Goal: Find specific page/section

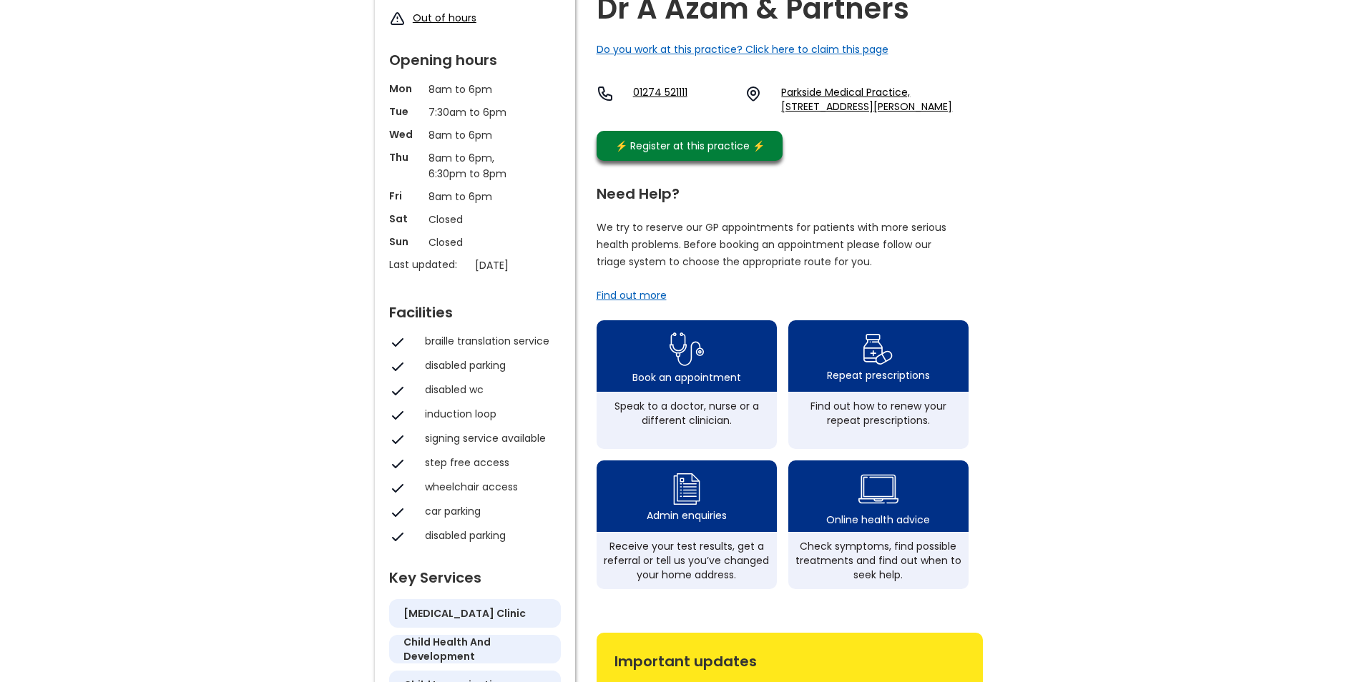
scroll to position [286, 0]
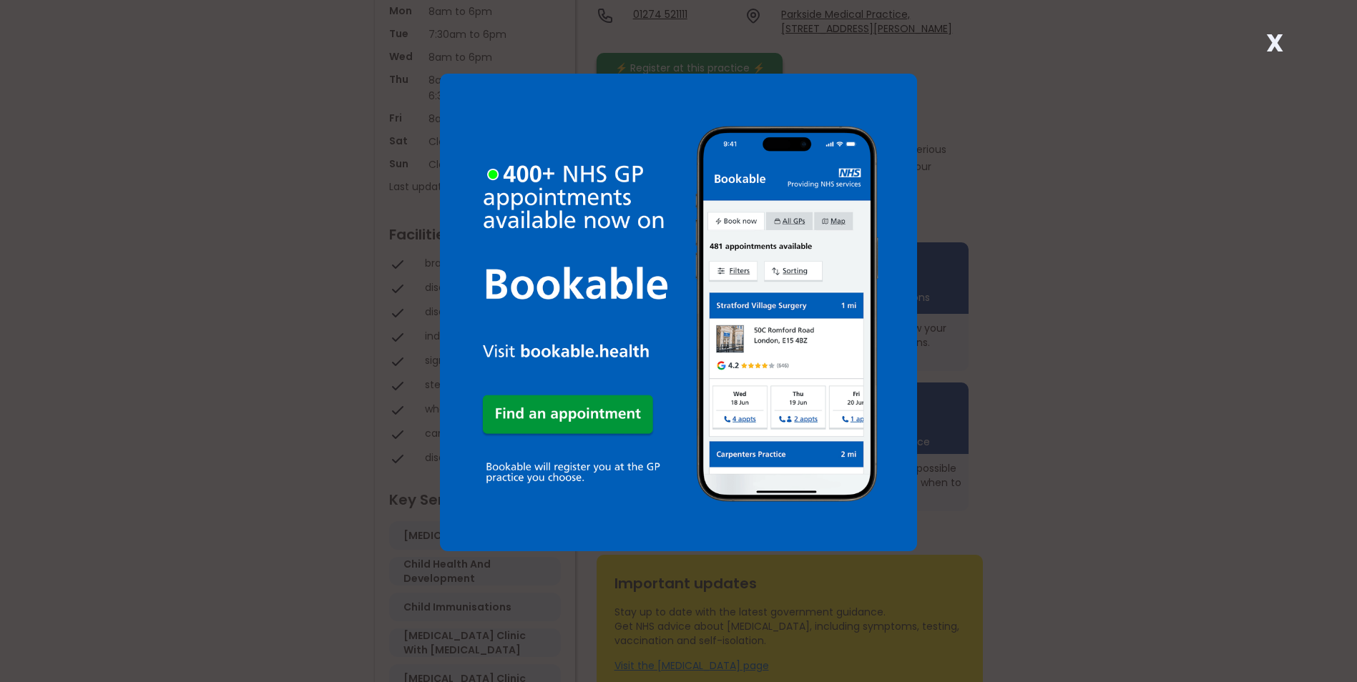
click at [1273, 40] on strong "X" at bounding box center [1274, 43] width 17 height 34
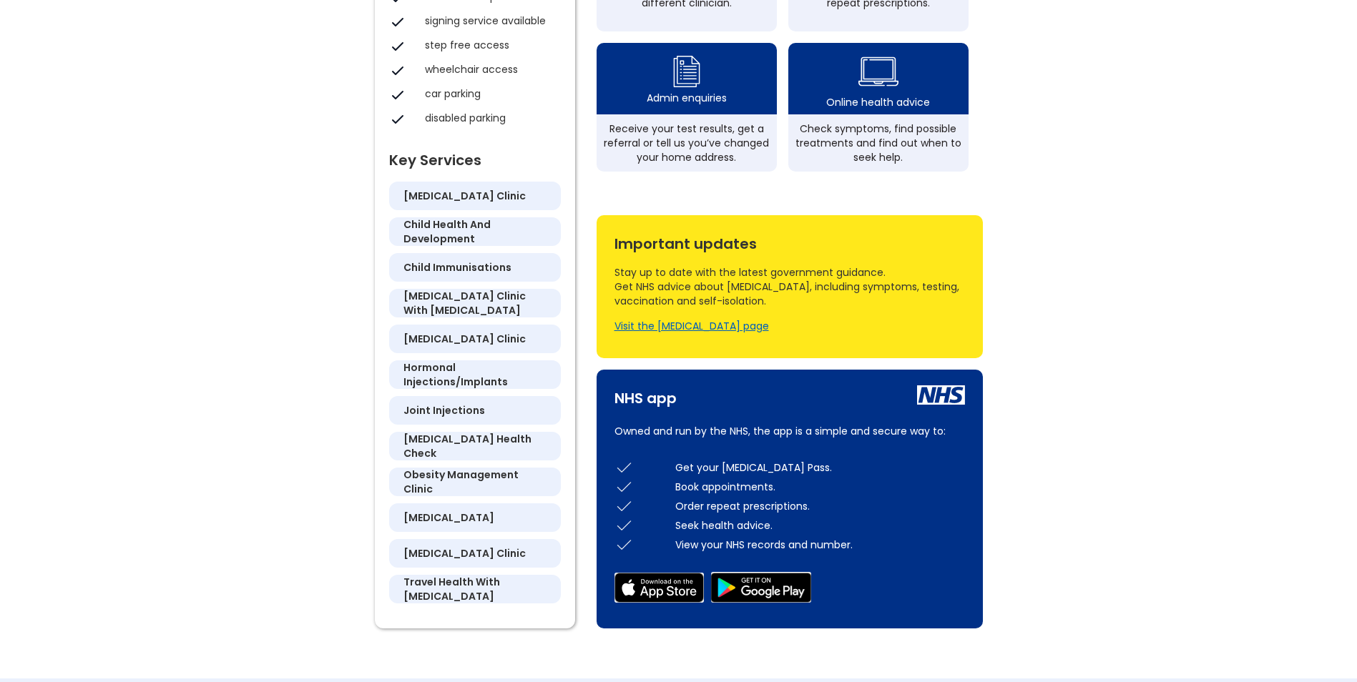
scroll to position [644, 0]
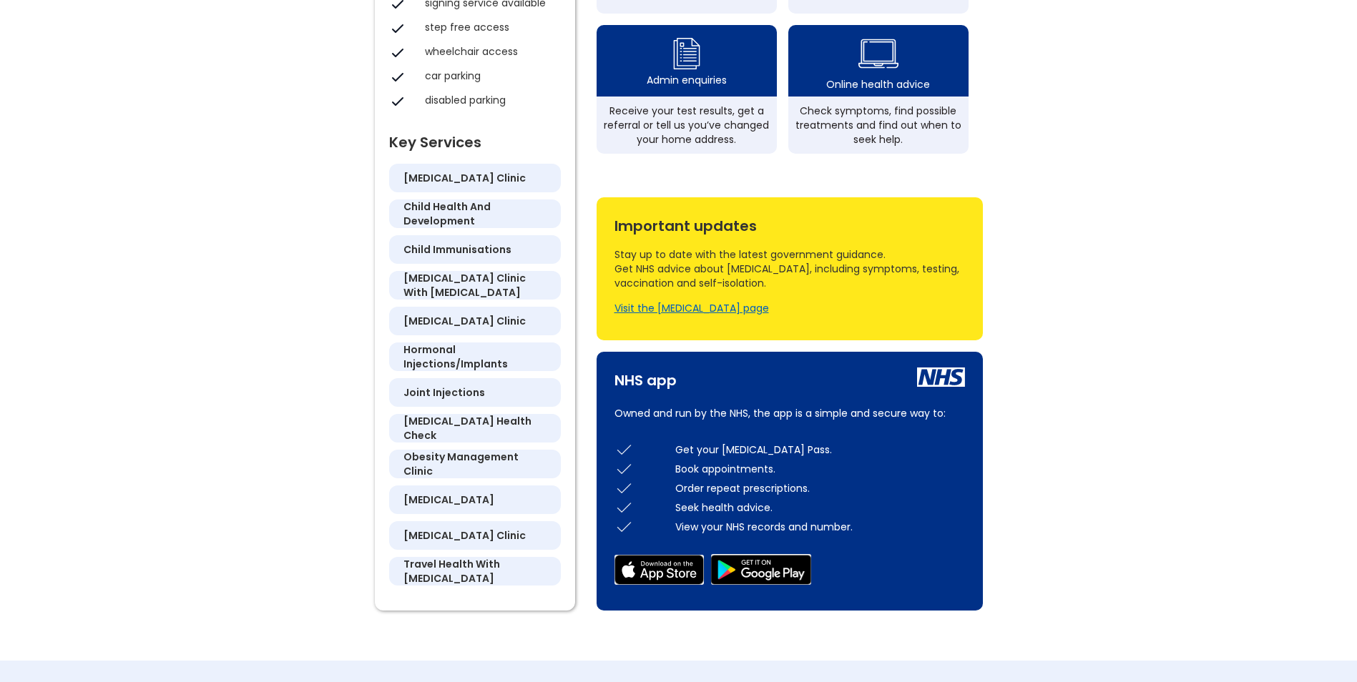
click at [421, 360] on h5 "hormonal injections/implants" at bounding box center [474, 357] width 143 height 29
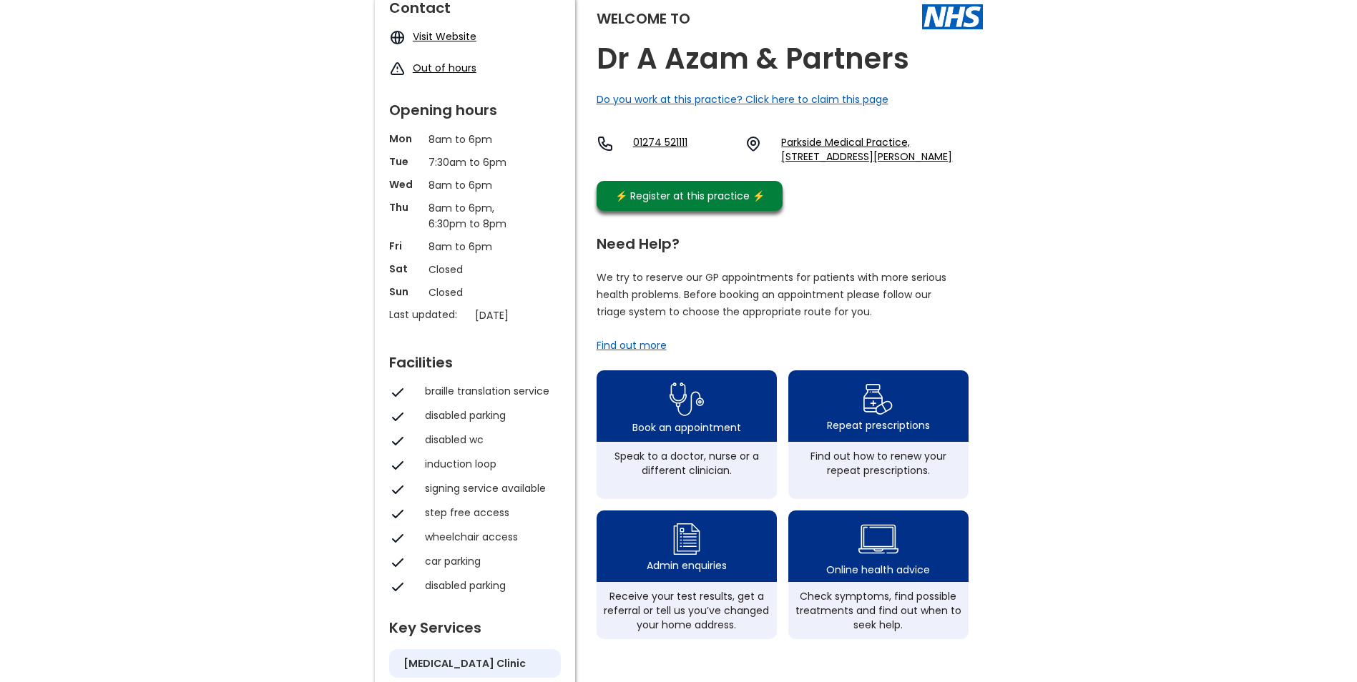
scroll to position [143, 0]
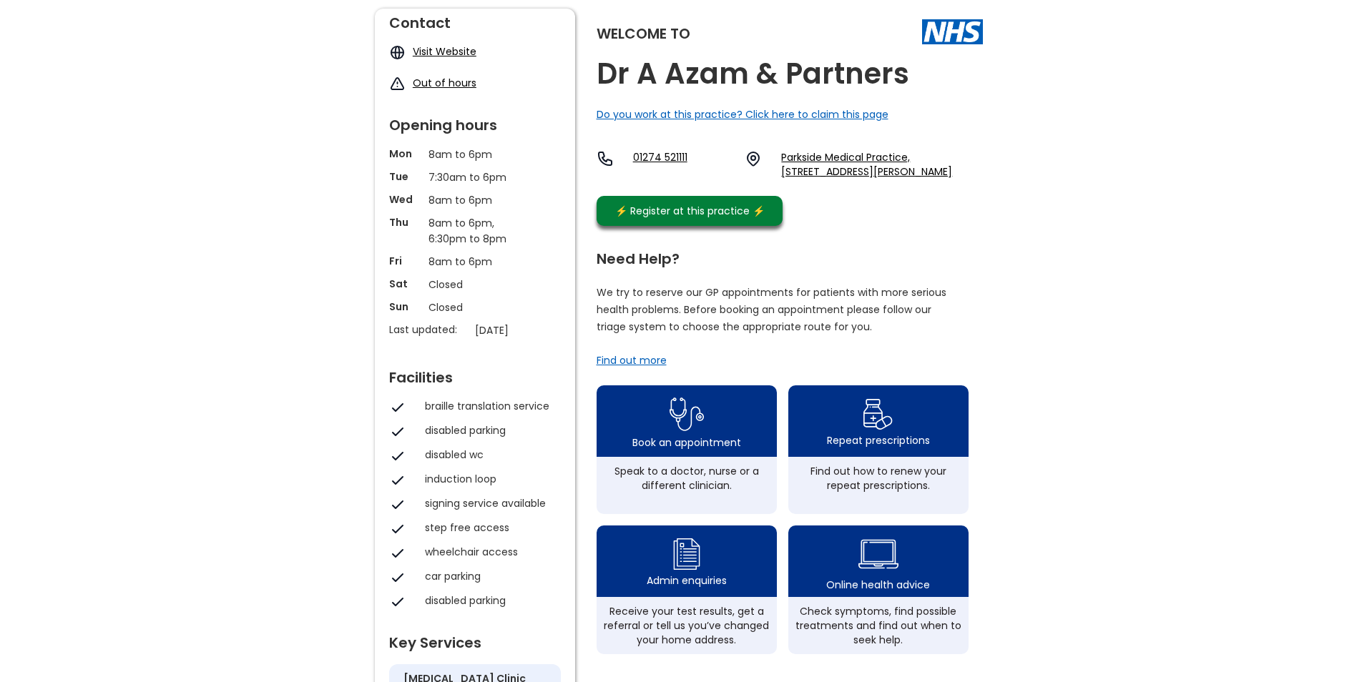
click at [446, 54] on link "Visit Website" at bounding box center [445, 51] width 64 height 14
click at [449, 49] on link "Visit Website" at bounding box center [445, 51] width 64 height 14
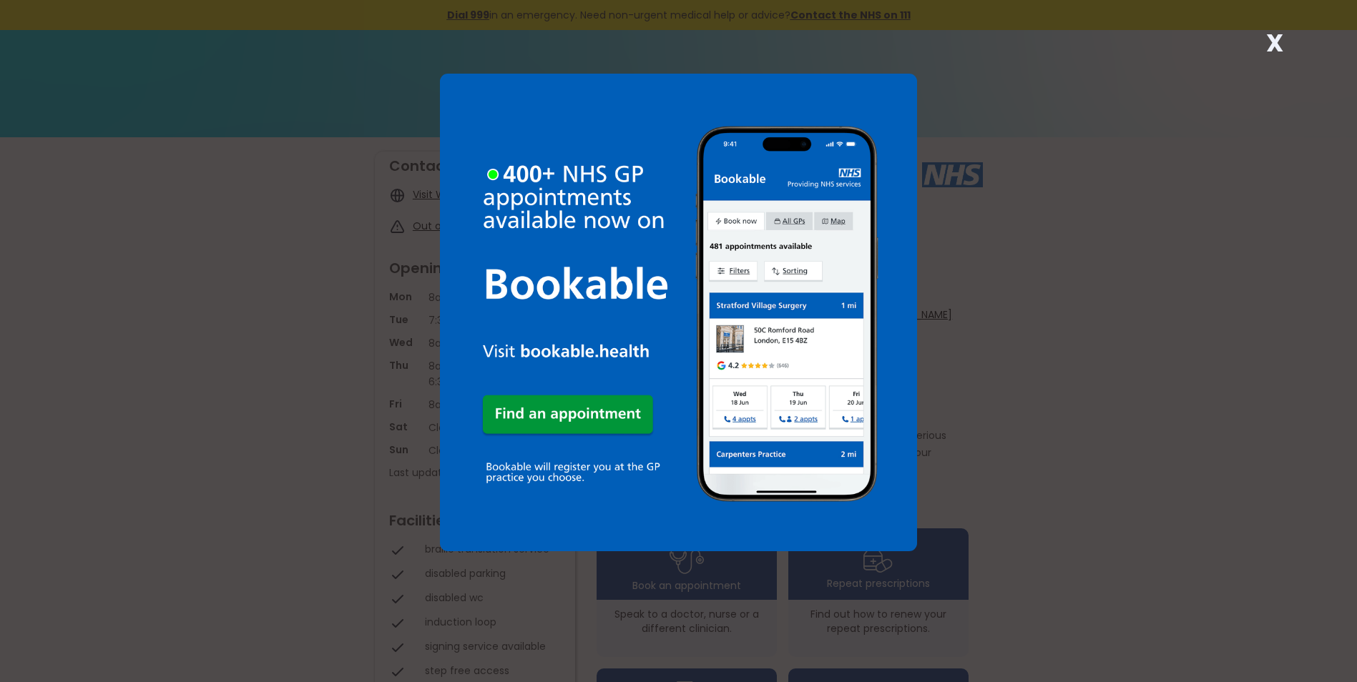
click at [1273, 37] on strong "X" at bounding box center [1274, 43] width 17 height 34
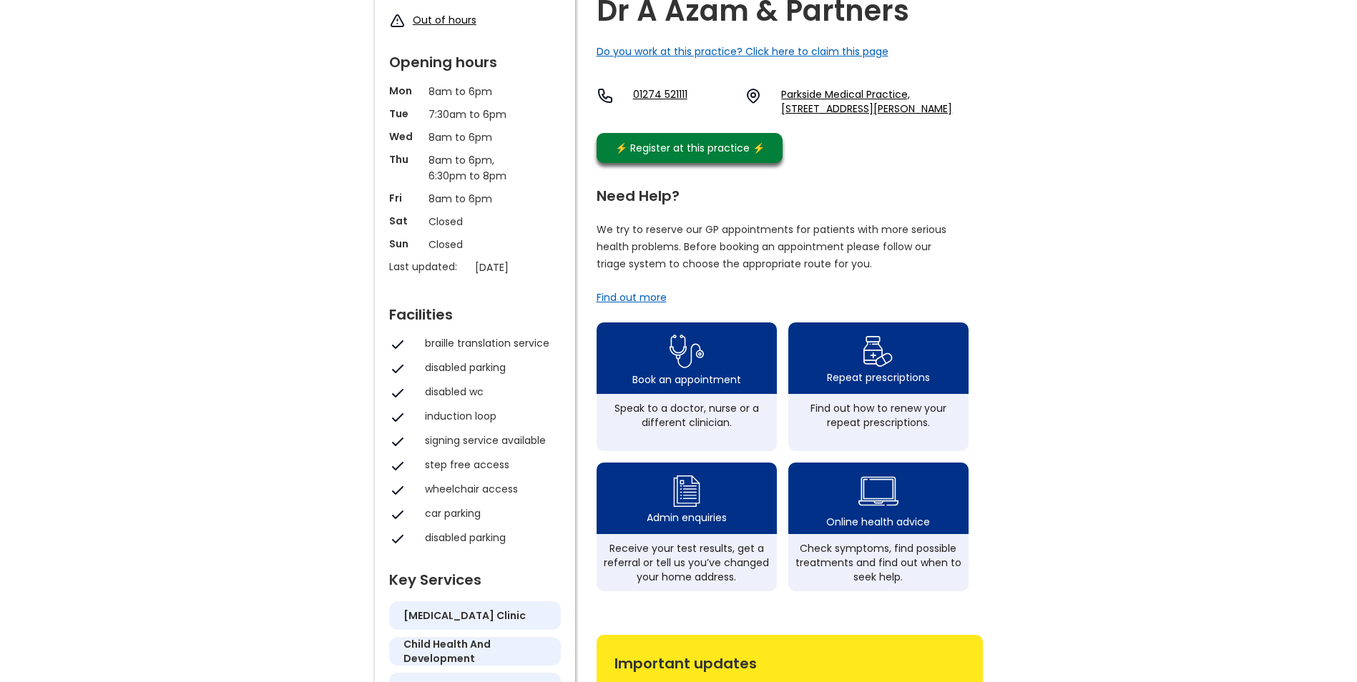
scroll to position [215, 0]
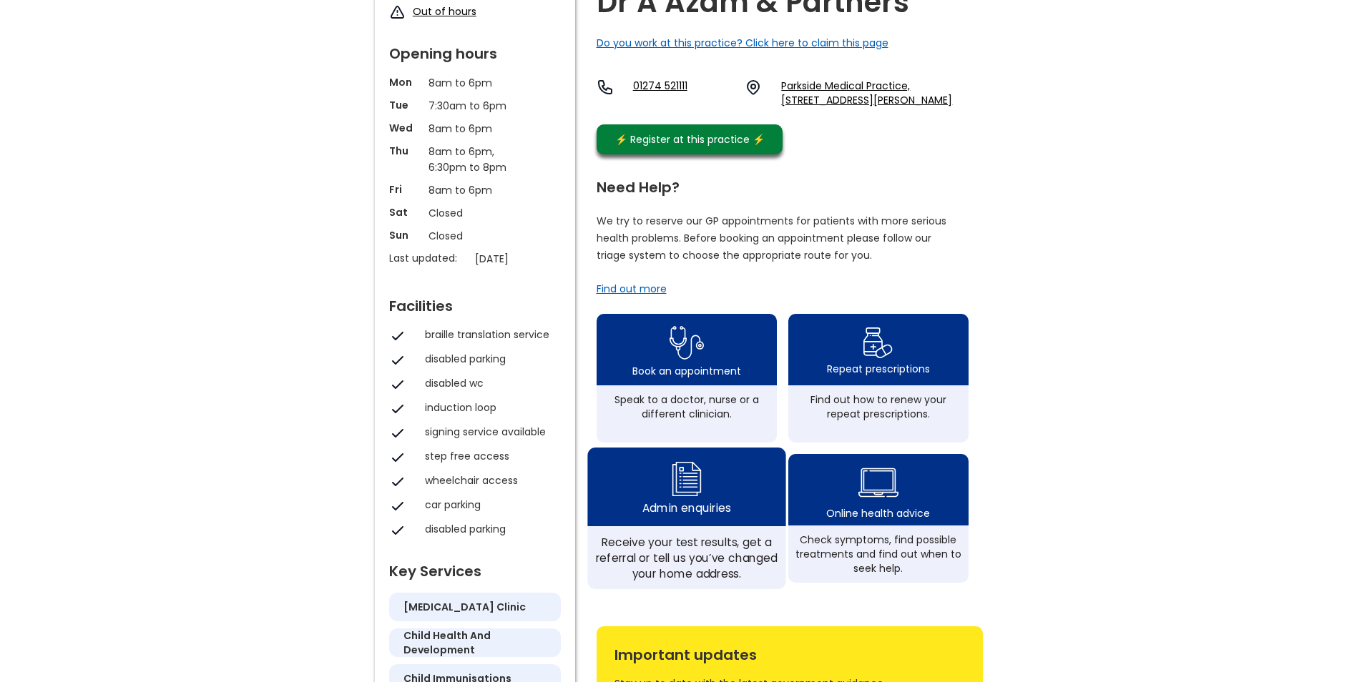
click at [710, 517] on div "Admin enquiries" at bounding box center [686, 509] width 88 height 16
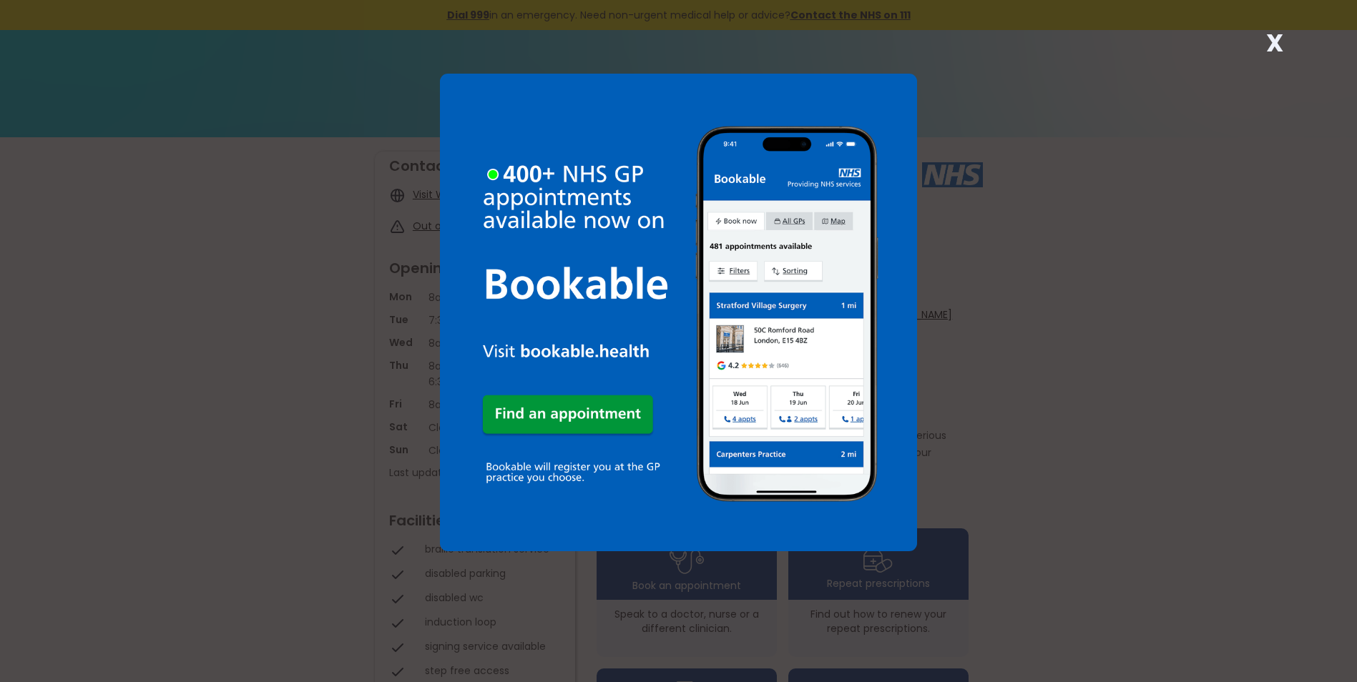
drag, startPoint x: 1276, startPoint y: 40, endPoint x: 1272, endPoint y: 49, distance: 9.6
click at [1276, 40] on strong "X" at bounding box center [1274, 43] width 17 height 34
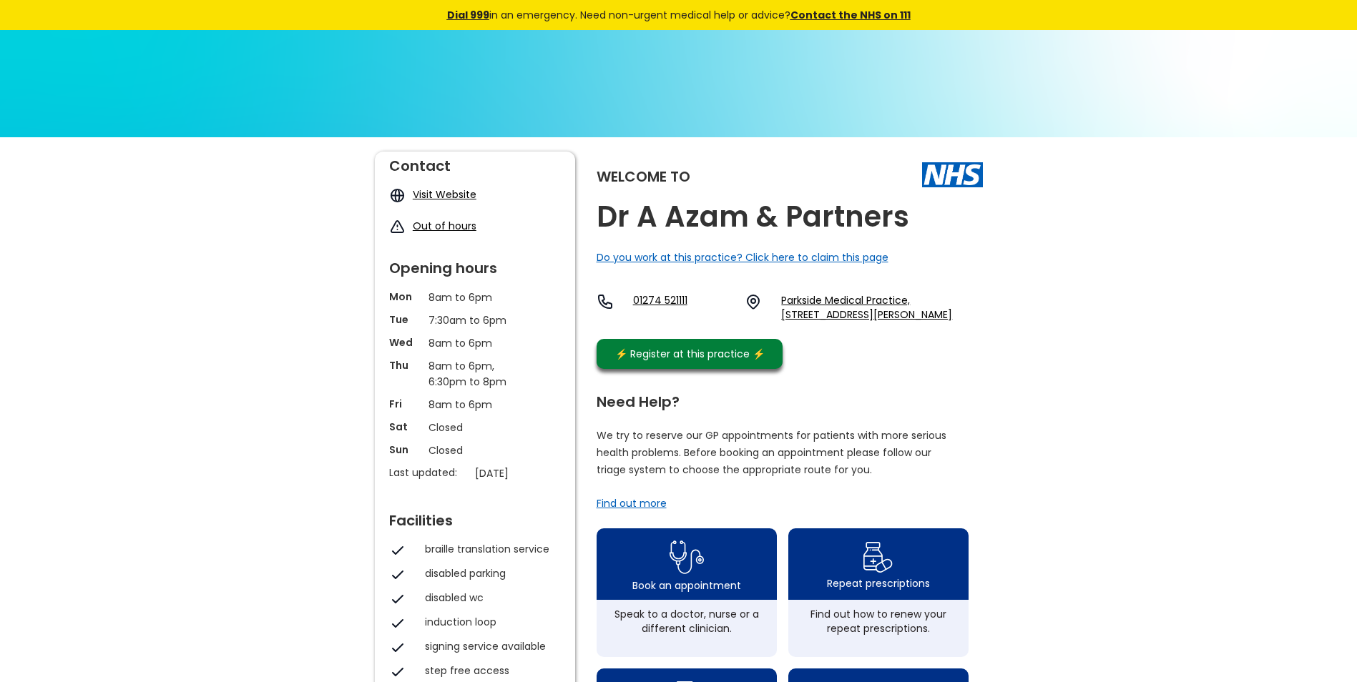
click at [442, 195] on link "Visit Website" at bounding box center [445, 194] width 64 height 14
